Goal: Information Seeking & Learning: Learn about a topic

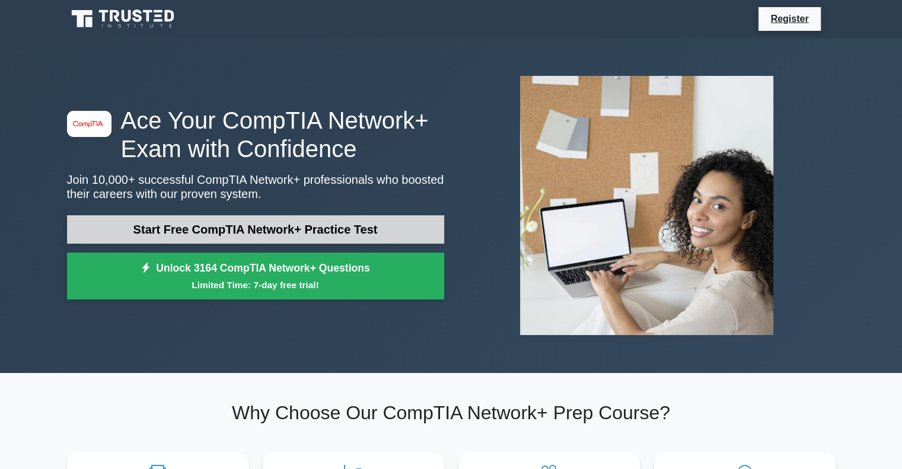
click at [315, 235] on link "Start Free CompTIA Network+ Practice Test" at bounding box center [255, 229] width 377 height 28
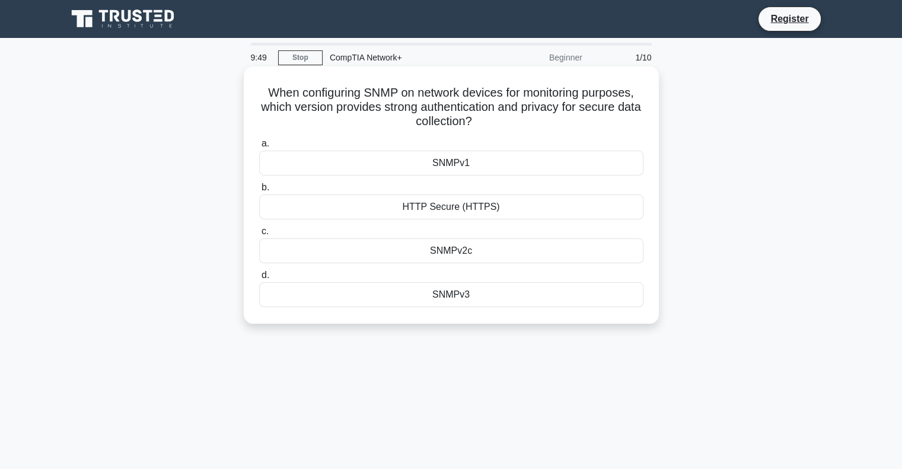
click at [353, 208] on div "HTTP Secure (HTTPS)" at bounding box center [451, 206] width 384 height 25
click at [259, 192] on input "b. HTTP Secure (HTTPS)" at bounding box center [259, 188] width 0 height 8
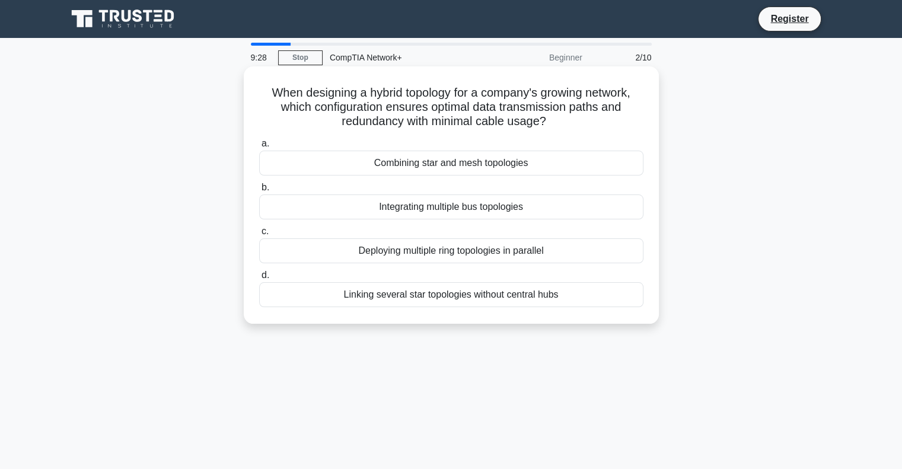
click at [330, 301] on div "Linking several star topologies without central hubs" at bounding box center [451, 294] width 384 height 25
click at [259, 279] on input "d. Linking several star topologies without central hubs" at bounding box center [259, 276] width 0 height 8
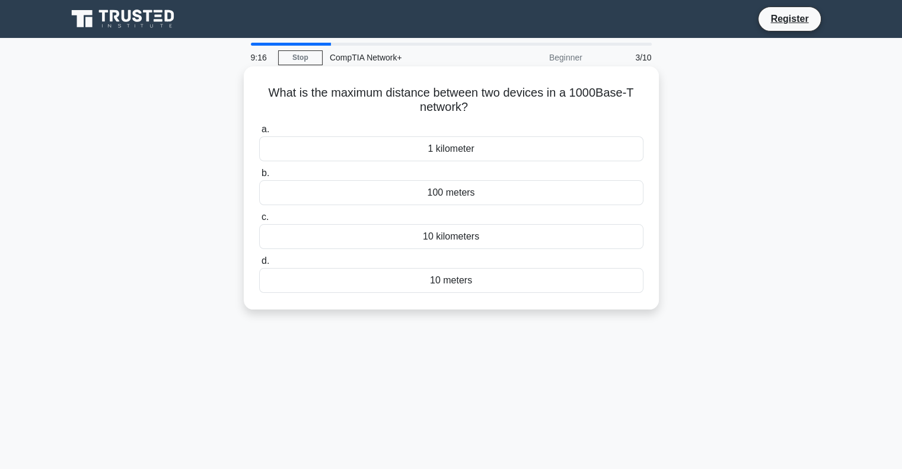
click at [376, 194] on div "100 meters" at bounding box center [451, 192] width 384 height 25
click at [259, 177] on input "b. 100 meters" at bounding box center [259, 174] width 0 height 8
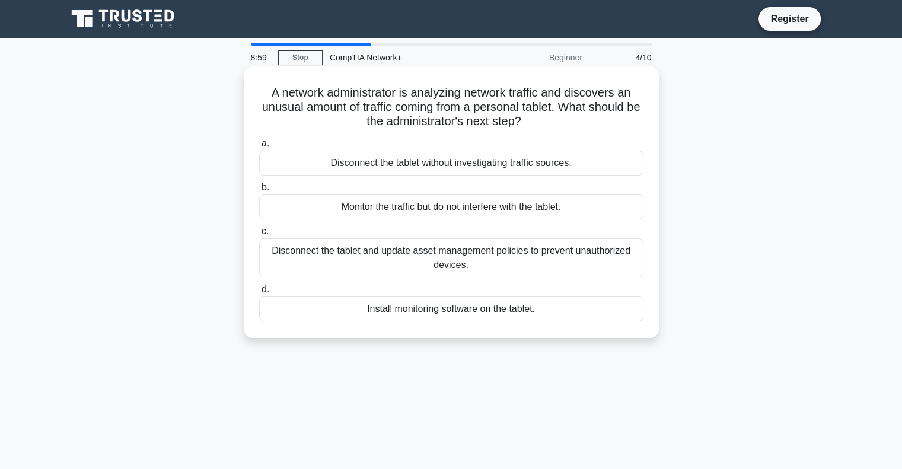
click at [327, 256] on div "Disconnect the tablet and update asset management policies to prevent unauthori…" at bounding box center [451, 257] width 384 height 39
click at [259, 235] on input "c. Disconnect the tablet and update asset management policies to prevent unauth…" at bounding box center [259, 232] width 0 height 8
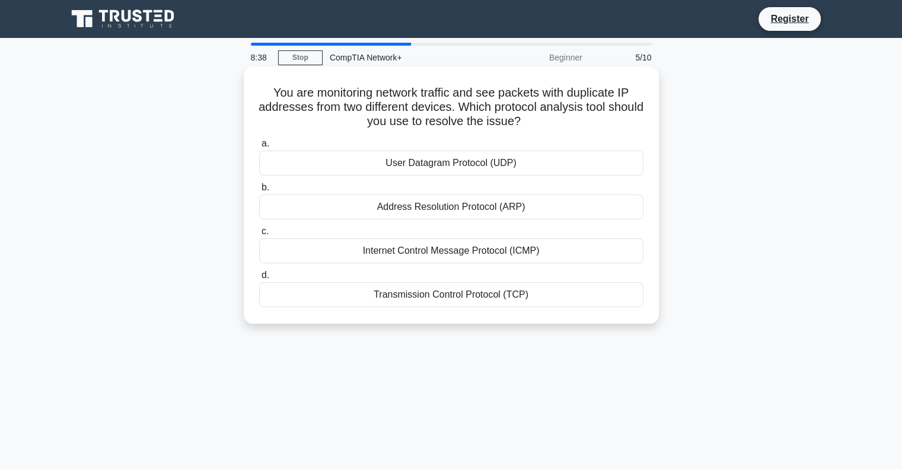
click at [440, 208] on div "Address Resolution Protocol (ARP)" at bounding box center [451, 206] width 384 height 25
click at [259, 192] on input "b. Address Resolution Protocol (ARP)" at bounding box center [259, 188] width 0 height 8
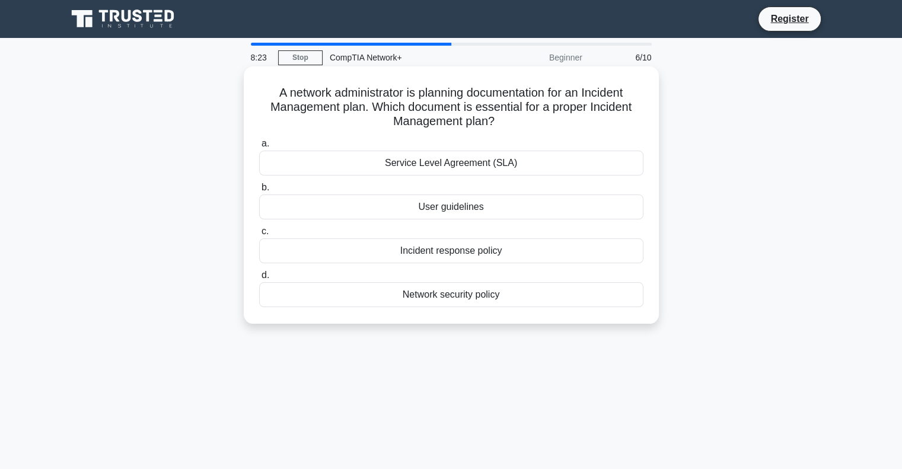
click at [409, 259] on div "Incident response policy" at bounding box center [451, 250] width 384 height 25
click at [259, 235] on input "c. Incident response policy" at bounding box center [259, 232] width 0 height 8
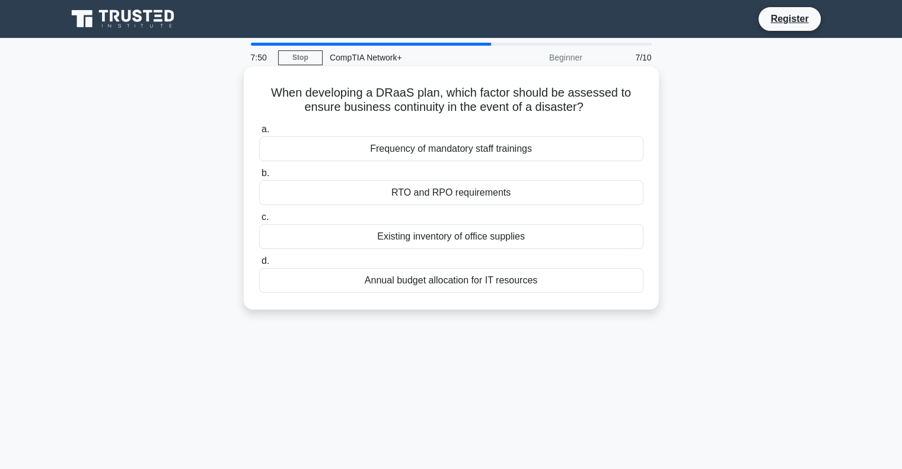
click at [403, 194] on div "RTO and RPO requirements" at bounding box center [451, 192] width 384 height 25
click at [259, 177] on input "b. RTO and RPO requirements" at bounding box center [259, 174] width 0 height 8
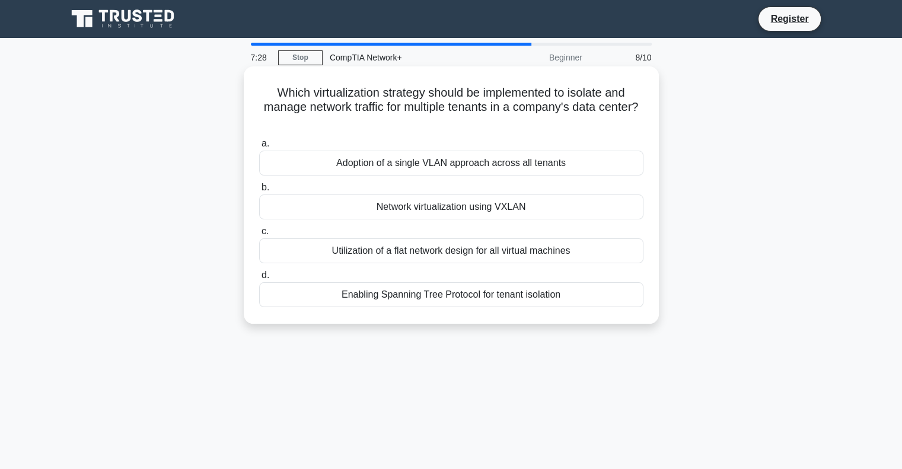
click at [417, 211] on div "Network virtualization using VXLAN" at bounding box center [451, 206] width 384 height 25
click at [259, 192] on input "b. Network virtualization using VXLAN" at bounding box center [259, 188] width 0 height 8
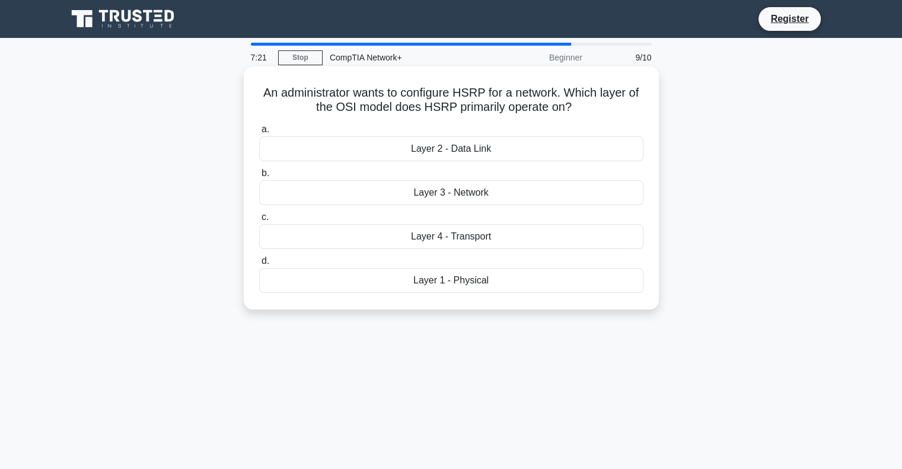
click at [425, 193] on div "Layer 3 - Network" at bounding box center [451, 192] width 384 height 25
click at [259, 177] on input "b. Layer 3 - Network" at bounding box center [259, 174] width 0 height 8
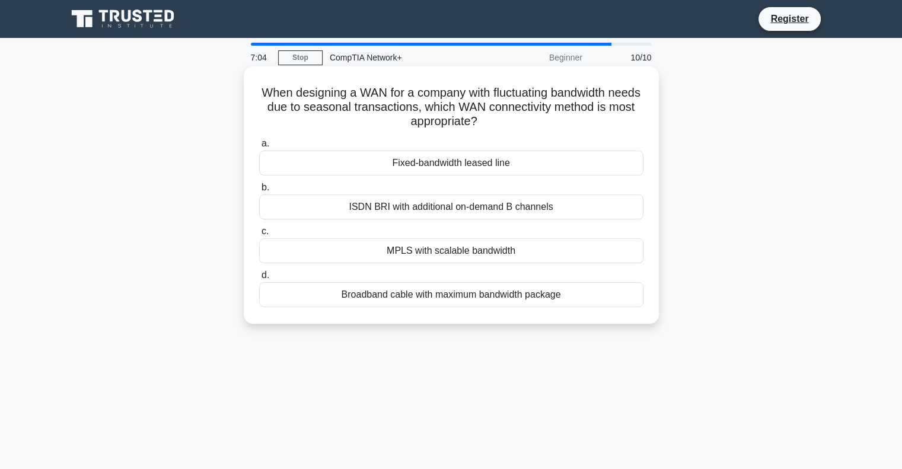
click at [403, 254] on div "MPLS with scalable bandwidth" at bounding box center [451, 250] width 384 height 25
click at [259, 235] on input "c. MPLS with scalable bandwidth" at bounding box center [259, 232] width 0 height 8
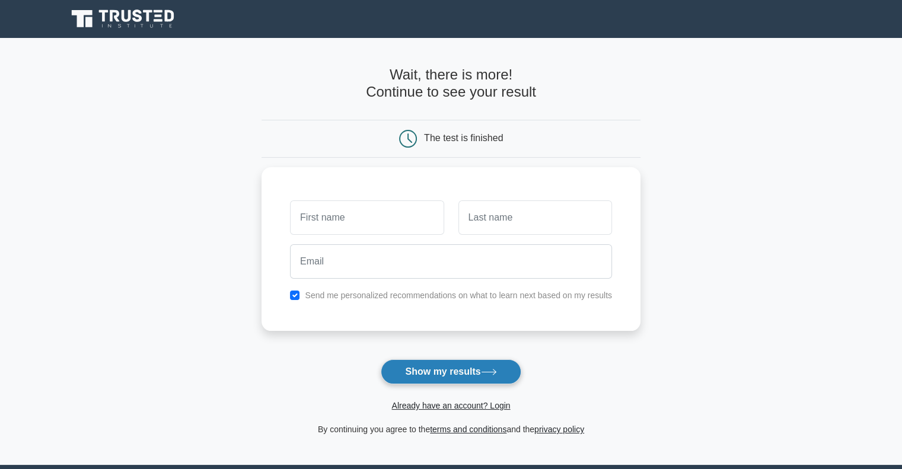
click at [403, 363] on button "Show my results" at bounding box center [451, 371] width 140 height 25
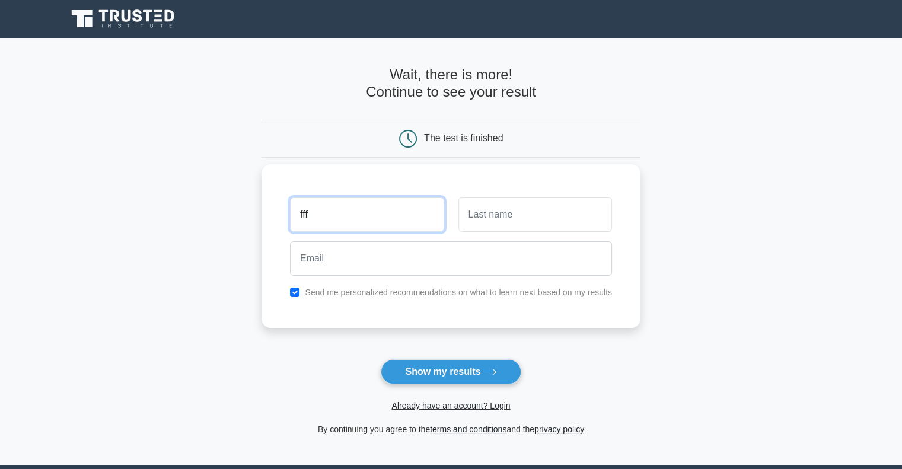
type input "fff"
click at [580, 209] on input "text" at bounding box center [535, 214] width 154 height 34
type input "fff"
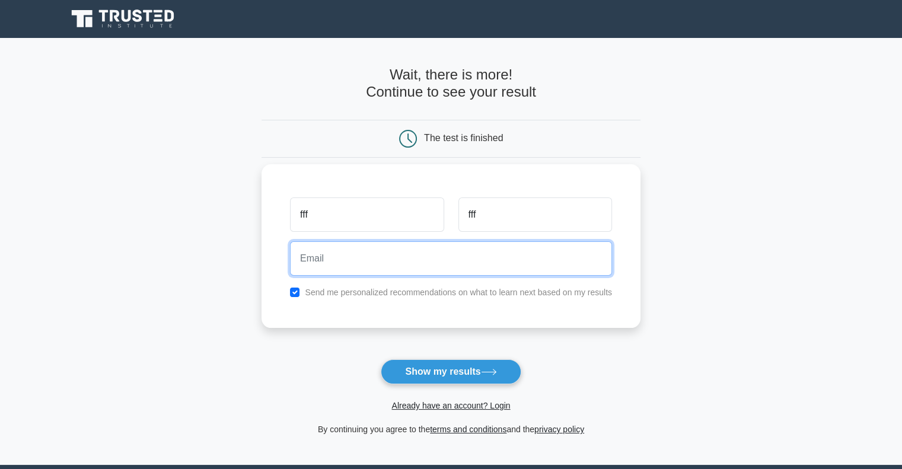
click at [517, 257] on input "email" at bounding box center [451, 258] width 322 height 34
type input "sstrick512@yahoo.com"
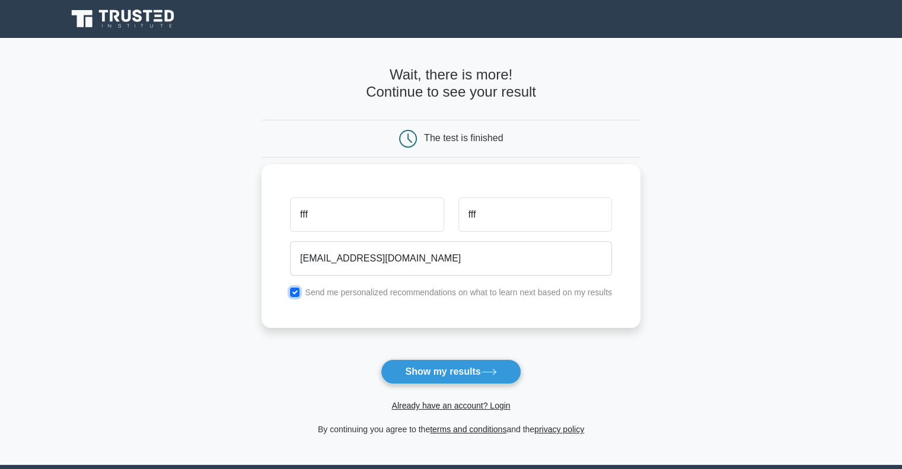
click at [298, 289] on input "checkbox" at bounding box center [294, 292] width 9 height 9
checkbox input "false"
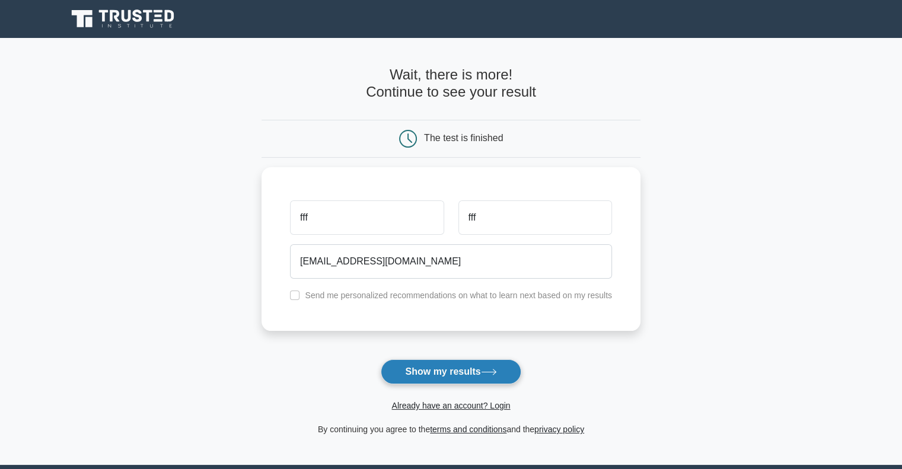
click at [413, 380] on button "Show my results" at bounding box center [451, 371] width 140 height 25
